Goal: Obtain resource: Download file/media

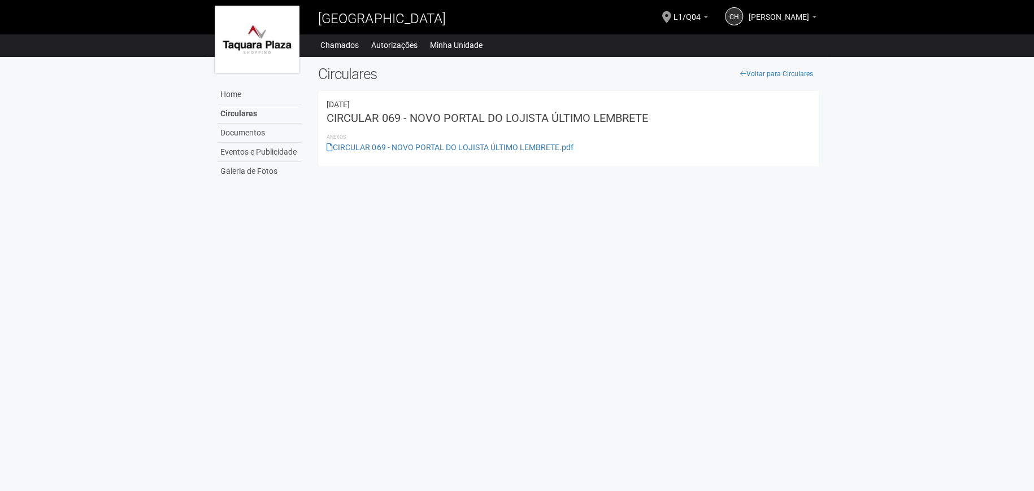
click at [749, 15] on span "[PERSON_NAME]" at bounding box center [779, 12] width 60 height 20
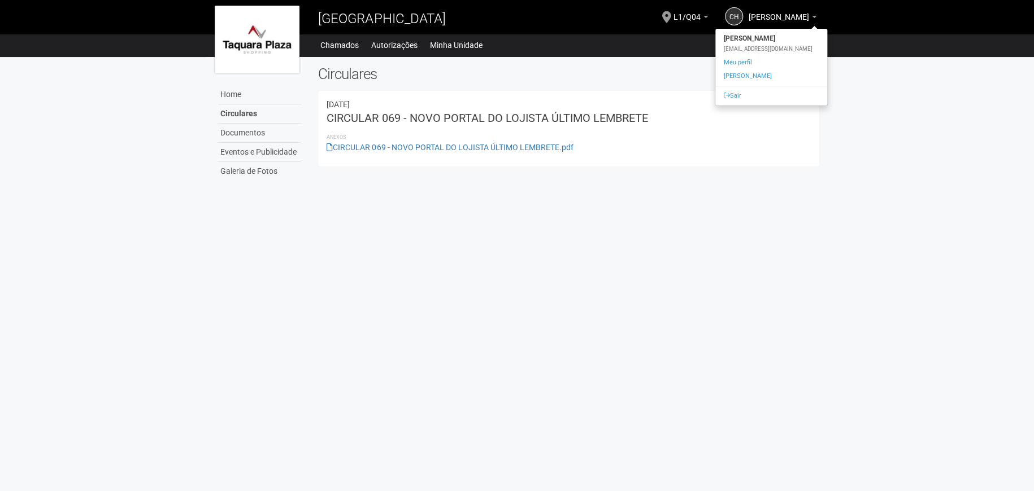
click at [740, 230] on body "Aguarde... [GEOGRAPHIC_DATA] CH [PERSON_NAME] [PERSON_NAME] [EMAIL_ADDRESS][DOM…" at bounding box center [517, 245] width 1034 height 491
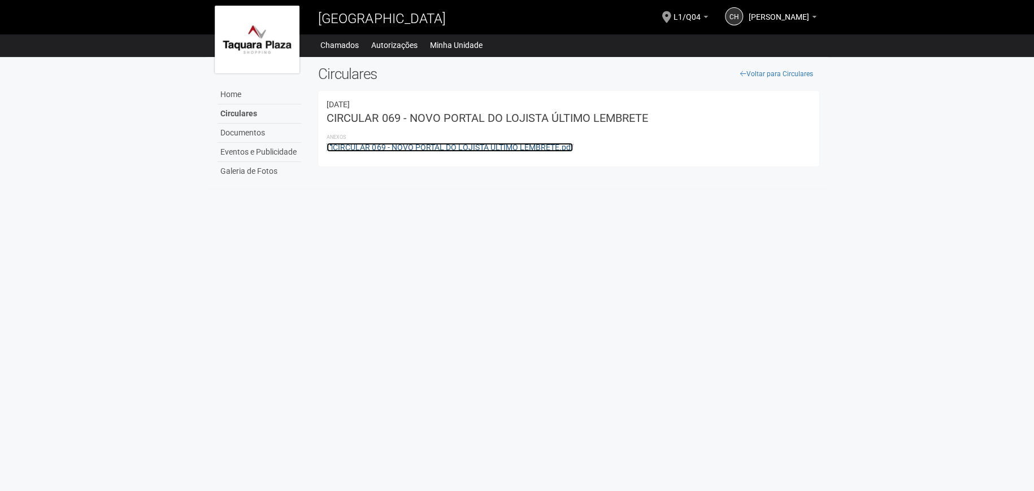
click at [427, 146] on link "CIRCULAR 069 - NOVO PORTAL DO LOJISTA ÚLTIMO LEMBRETE.pdf" at bounding box center [450, 147] width 246 height 9
click at [495, 143] on link "CIRCULAR 069 - NOVO PORTAL DO LOJISTA ÚLTIMO LEMBRETE.pdf" at bounding box center [450, 147] width 246 height 9
click at [393, 37] on link "Autorizações" at bounding box center [394, 45] width 46 height 16
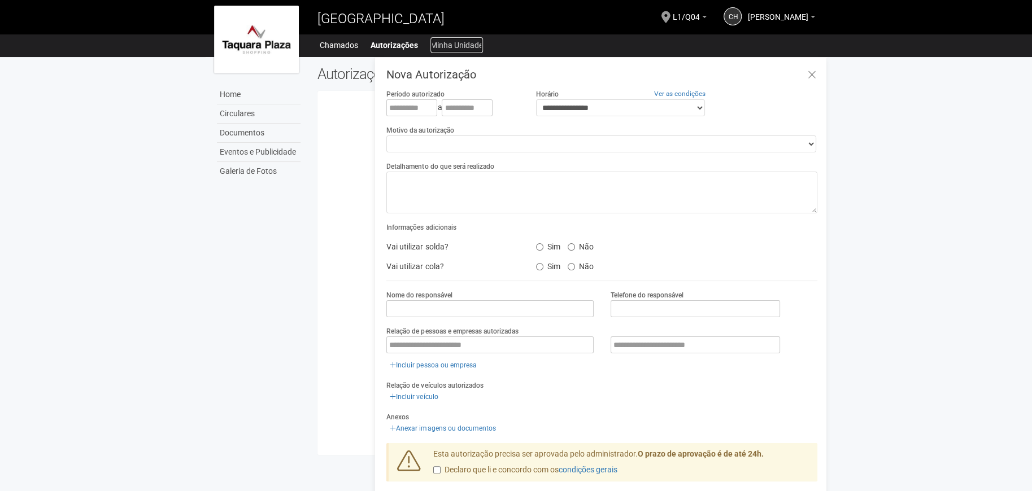
click at [441, 42] on link "Minha Unidade" at bounding box center [456, 45] width 53 height 16
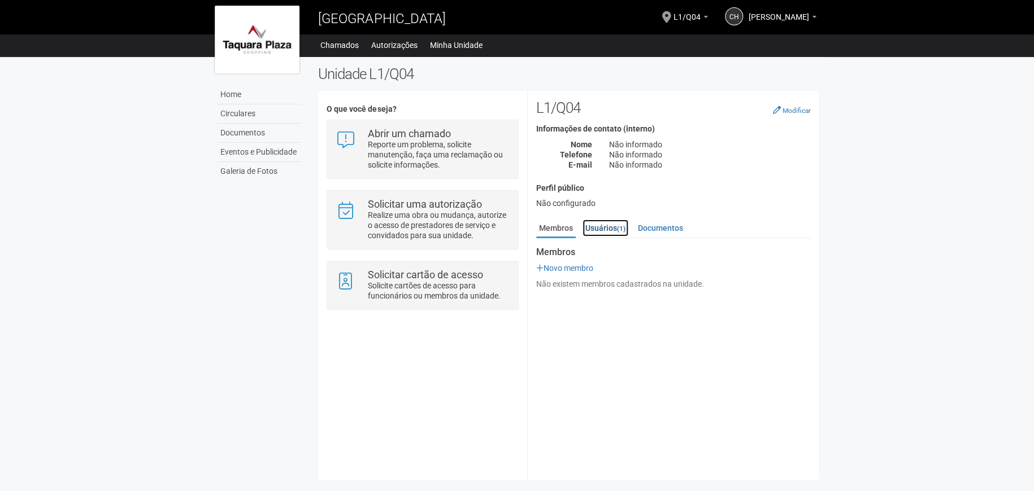
click at [599, 232] on link "Usuários (1)" at bounding box center [605, 228] width 46 height 17
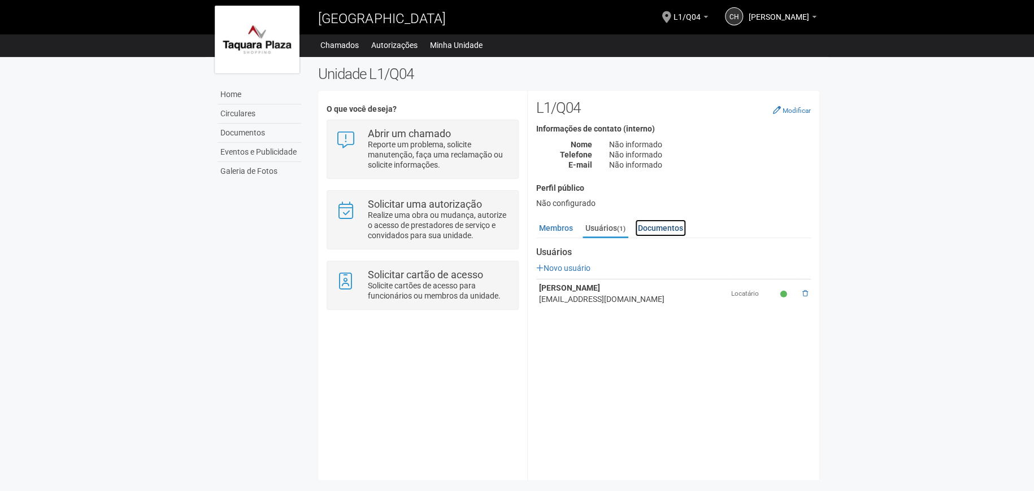
click at [649, 224] on link "Documentos" at bounding box center [660, 228] width 51 height 17
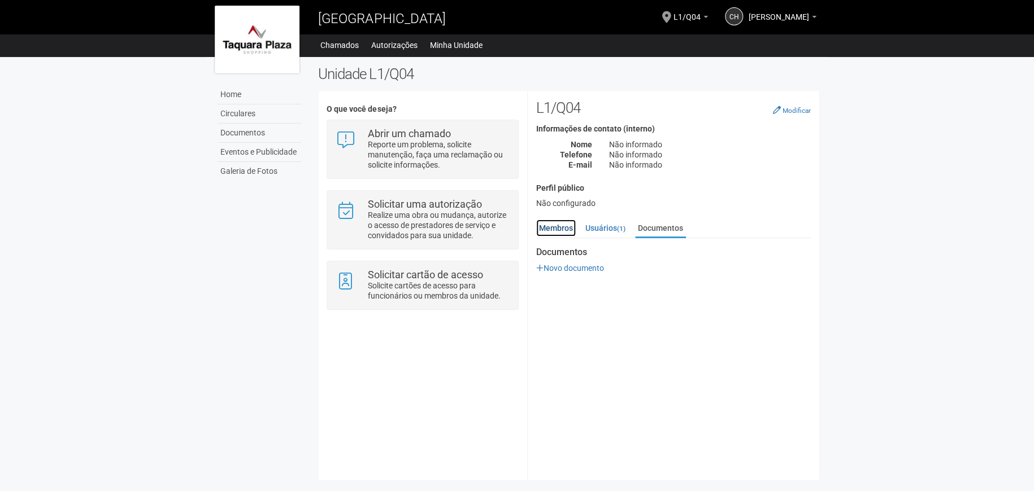
click at [556, 227] on link "Membros" at bounding box center [556, 228] width 40 height 17
click at [240, 171] on link "Galeria de Fotos" at bounding box center [259, 171] width 84 height 19
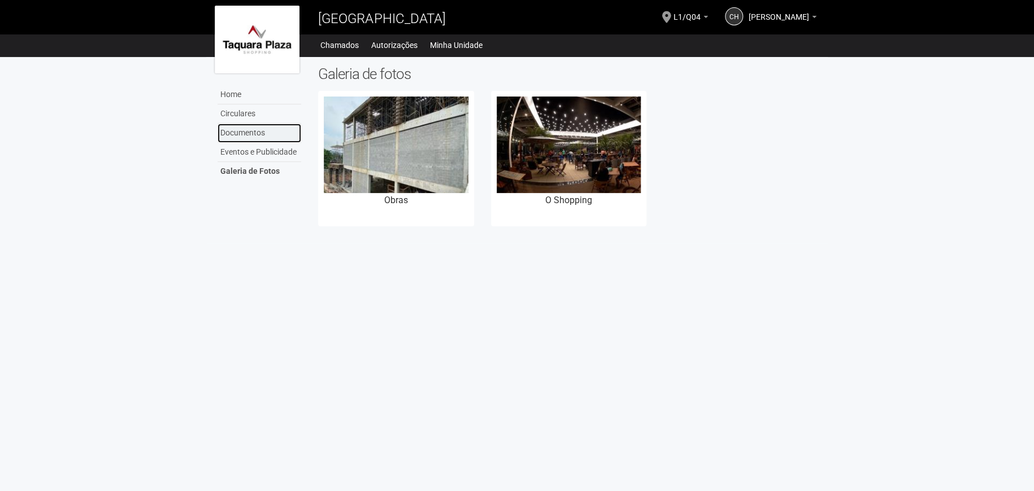
click at [228, 133] on link "Documentos" at bounding box center [259, 133] width 84 height 19
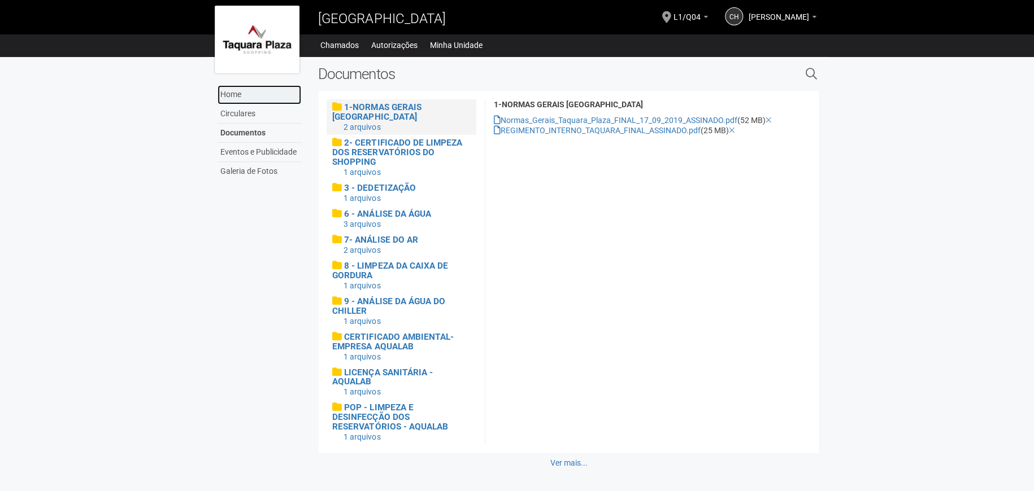
click at [233, 101] on link "Home" at bounding box center [259, 94] width 84 height 19
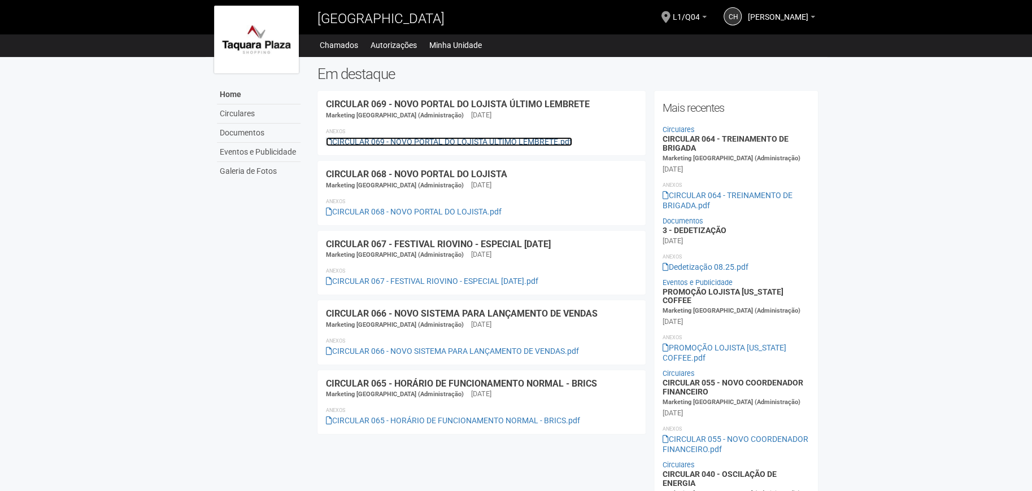
click at [495, 137] on link "CIRCULAR 069 - NOVO PORTAL DO LOJISTA ÚLTIMO LEMBRETE.pdf" at bounding box center [449, 141] width 246 height 9
